Goal: Task Accomplishment & Management: Use online tool/utility

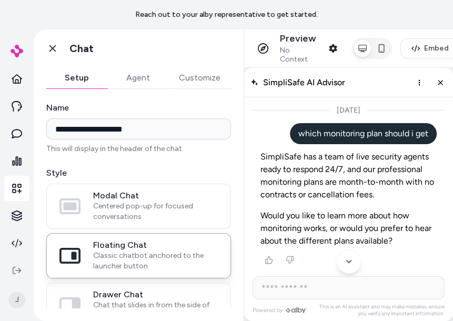
scroll to position [1702, 0]
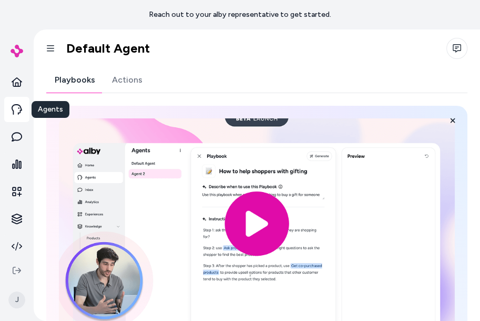
click at [19, 109] on icon at bounding box center [17, 109] width 11 height 11
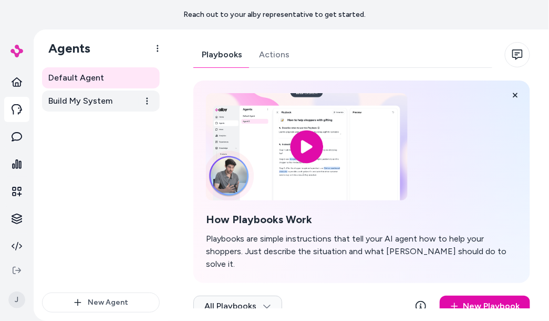
click at [90, 101] on span "Build My System" at bounding box center [80, 101] width 64 height 13
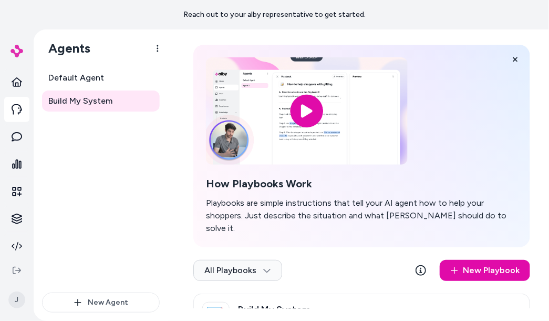
scroll to position [6, 0]
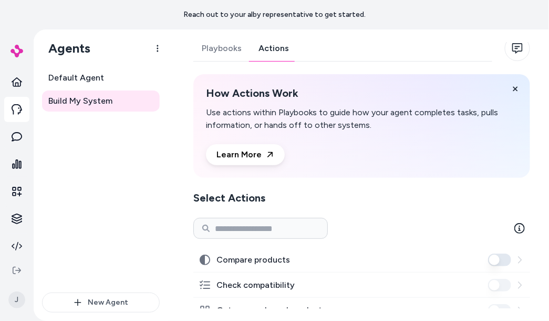
click at [278, 49] on link "Actions" at bounding box center [273, 48] width 47 height 25
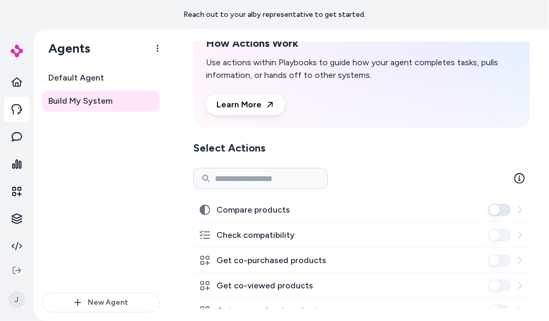
scroll to position [134, 0]
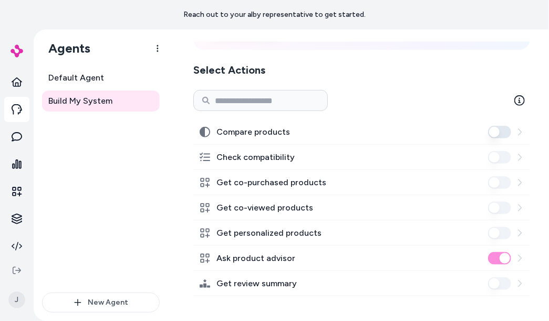
click at [424, 129] on button "Compare products" at bounding box center [499, 132] width 23 height 13
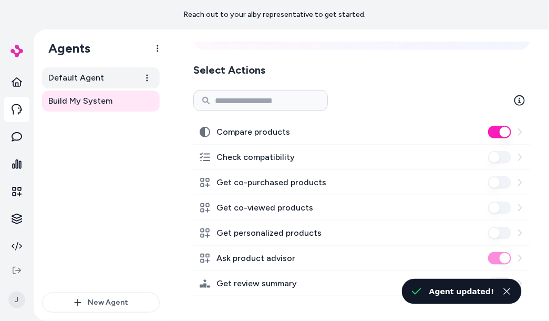
click at [71, 73] on span "Default Agent" at bounding box center [76, 78] width 56 height 13
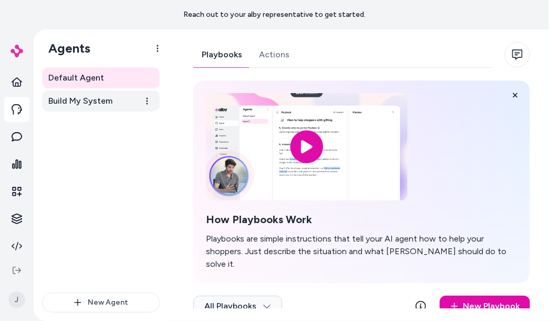
click at [83, 96] on span "Build My System" at bounding box center [80, 101] width 64 height 13
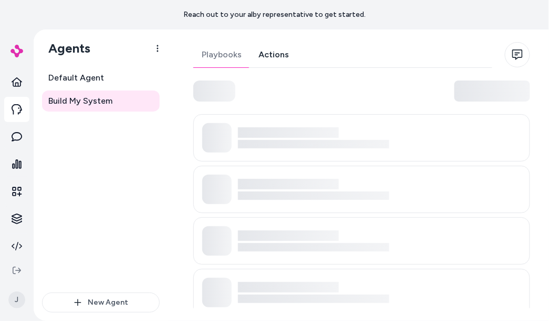
click at [280, 53] on link "Actions" at bounding box center [273, 54] width 47 height 25
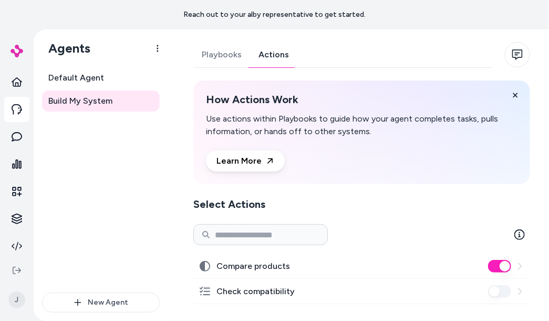
click at [424, 175] on div "Playbooks Actions How Actions Work Use actions within Playbooks to guide how yo…" at bounding box center [359, 175] width 356 height 266
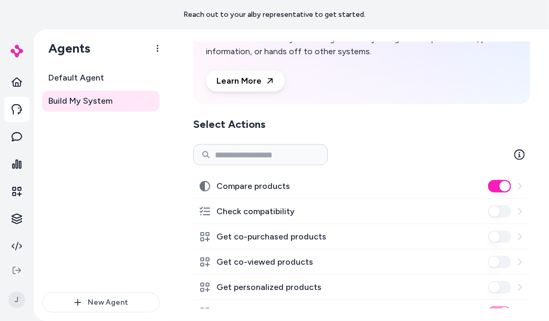
scroll to position [134, 0]
